Goal: Find specific page/section: Find specific page/section

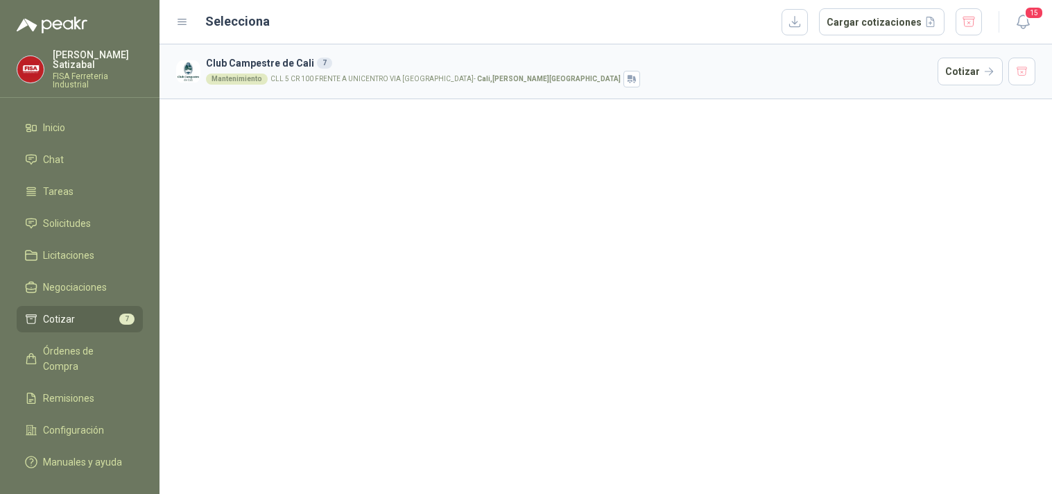
click at [85, 343] on span "Órdenes de Compra" at bounding box center [86, 358] width 87 height 30
